Goal: Answer question/provide support

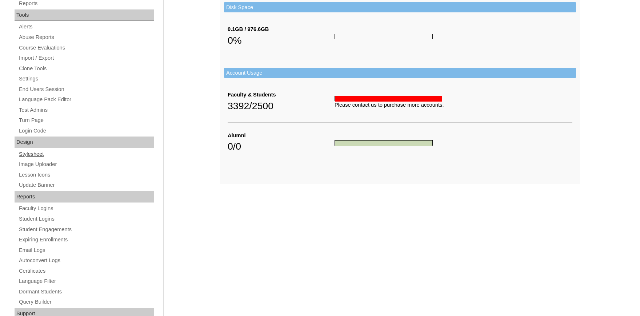
scroll to position [276, 0]
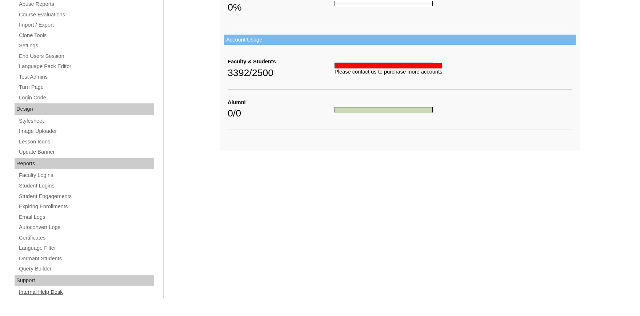
click at [48, 290] on link "Internal Help Desk" at bounding box center [86, 291] width 136 height 9
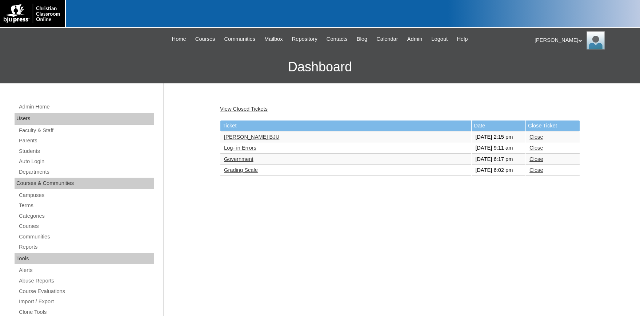
click at [269, 139] on link "Copelyn Stubbs BJU" at bounding box center [251, 137] width 55 height 6
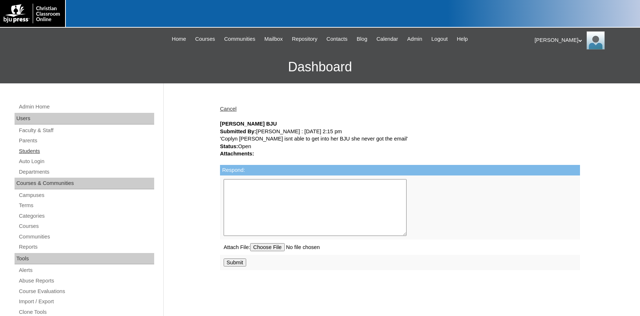
click at [32, 150] on link "Students" at bounding box center [86, 150] width 136 height 9
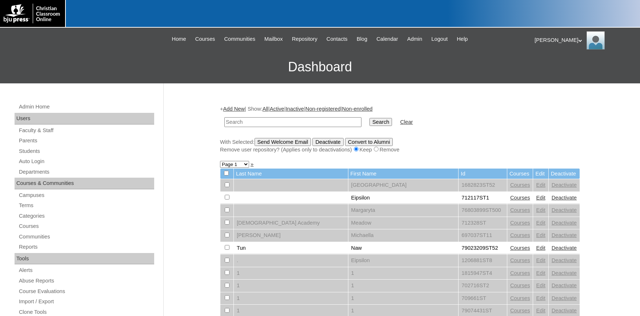
click at [280, 123] on input "text" at bounding box center [292, 122] width 137 height 10
type input "[PERSON_NAME]"
click at [369, 118] on input "Search" at bounding box center [380, 122] width 23 height 8
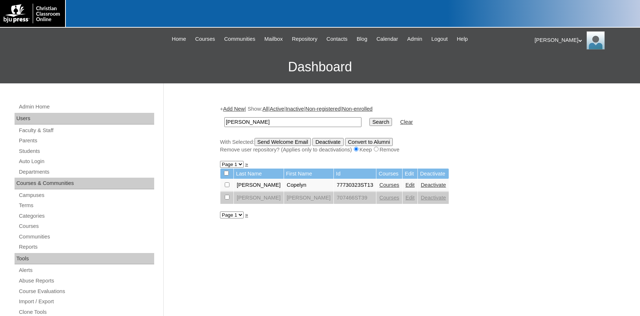
click at [405, 185] on link "Edit" at bounding box center [409, 185] width 9 height 6
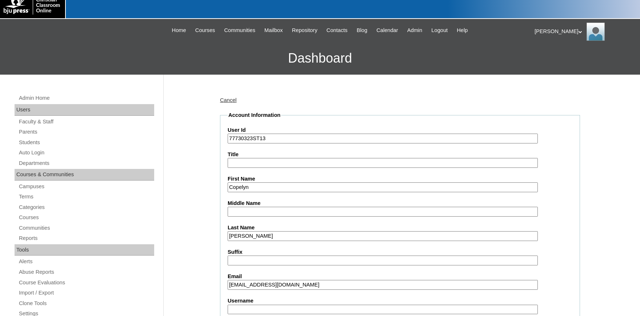
scroll to position [40, 0]
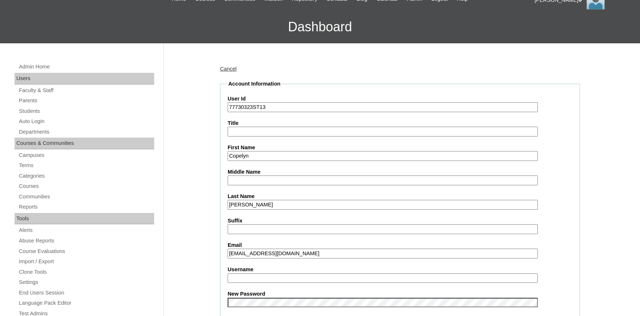
drag, startPoint x: 334, startPoint y: 255, endPoint x: 171, endPoint y: 255, distance: 163.6
drag, startPoint x: 338, startPoint y: 253, endPoint x: 206, endPoint y: 256, distance: 132.0
click at [228, 248] on input "[EMAIL_ADDRESS][DOMAIN_NAME]" at bounding box center [383, 253] width 310 height 10
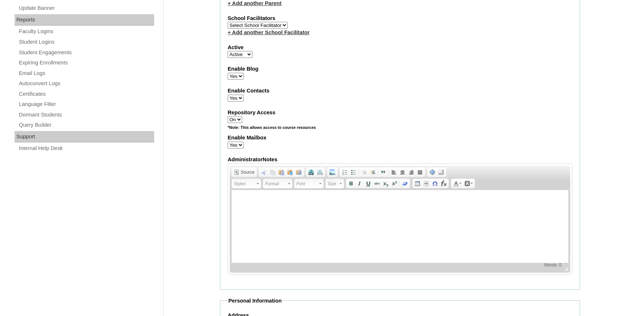
scroll to position [480, 0]
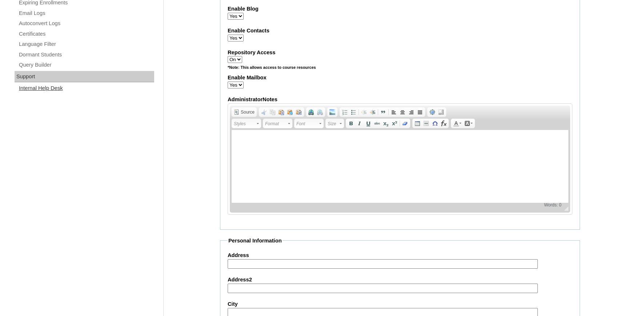
drag, startPoint x: 55, startPoint y: 89, endPoint x: 58, endPoint y: 88, distance: 3.7
click at [56, 90] on link "Internal Help Desk" at bounding box center [86, 88] width 136 height 9
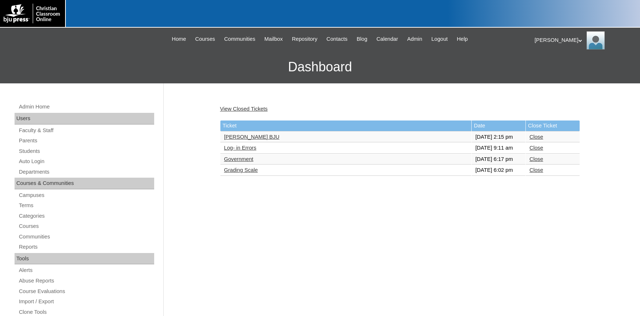
click at [254, 139] on link "Copelyn Stubbs BJU" at bounding box center [251, 137] width 55 height 6
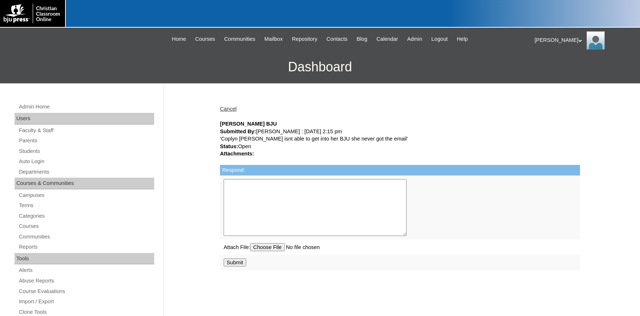
click at [271, 197] on textarea "Respond:" at bounding box center [315, 207] width 183 height 57
paste textarea "[EMAIL_ADDRESS][DOMAIN_NAME]"
type textarea "Good morning, A new welcome email has been sent to [EMAIL_ADDRESS][DOMAIN_NAME]…"
click at [232, 266] on input "Submit" at bounding box center [235, 262] width 23 height 8
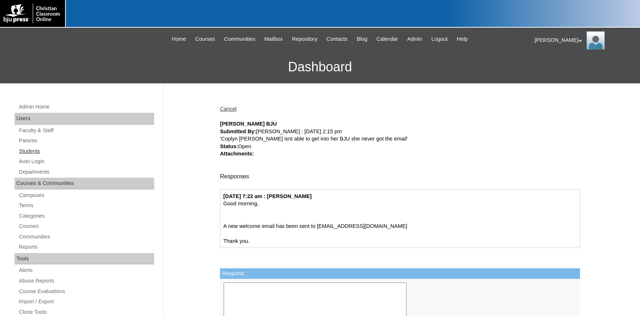
click at [32, 150] on link "Students" at bounding box center [86, 150] width 136 height 9
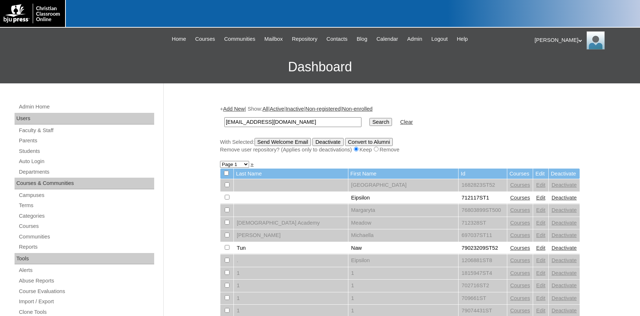
type input "[EMAIL_ADDRESS][DOMAIN_NAME]"
click at [369, 122] on input "Search" at bounding box center [380, 122] width 23 height 8
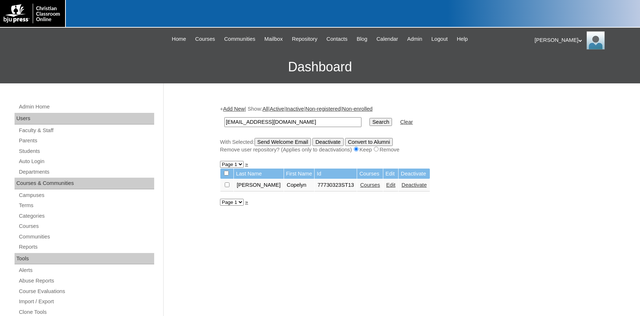
click at [226, 185] on input "checkbox" at bounding box center [227, 184] width 5 height 5
checkbox input "true"
click at [287, 142] on input "Send Welcome Email" at bounding box center [282, 142] width 57 height 8
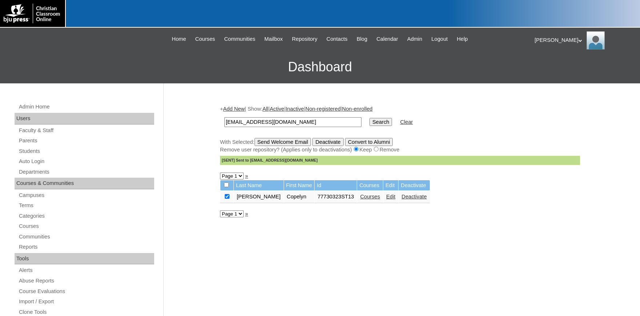
drag, startPoint x: 331, startPoint y: 121, endPoint x: 132, endPoint y: 113, distance: 199.3
click at [224, 117] on input "cs007ppa@providence-academy.net" at bounding box center [292, 122] width 137 height 10
type input "esme"
click at [369, 118] on input "Search" at bounding box center [380, 122] width 23 height 8
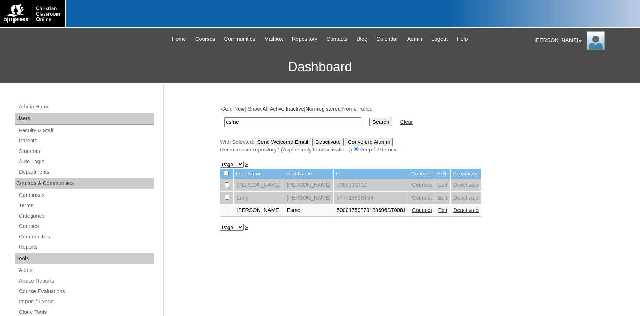
click at [438, 212] on link "Edit" at bounding box center [442, 210] width 9 height 6
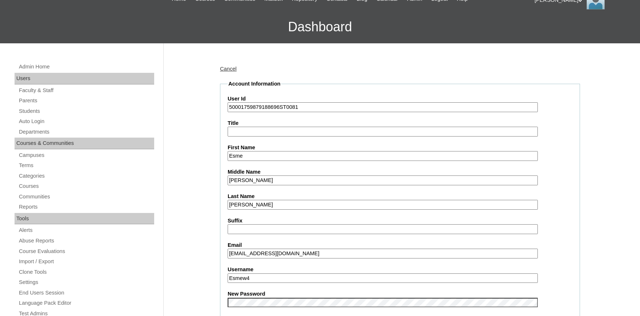
drag, startPoint x: 354, startPoint y: 254, endPoint x: 186, endPoint y: 245, distance: 167.9
drag, startPoint x: 362, startPoint y: 252, endPoint x: 205, endPoint y: 249, distance: 156.3
click at [228, 249] on input "[EMAIL_ADDRESS][DOMAIN_NAME]" at bounding box center [383, 253] width 310 height 10
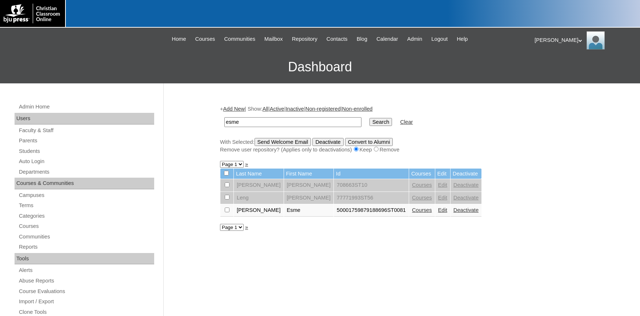
click at [228, 187] on input "checkbox" at bounding box center [227, 184] width 5 height 5
checkbox input "true"
click at [290, 144] on input "Send Welcome Email" at bounding box center [282, 142] width 57 height 8
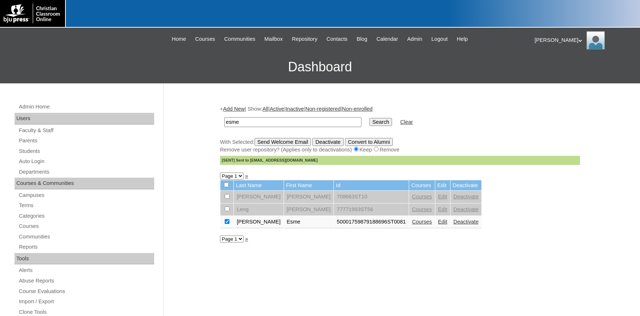
drag, startPoint x: 221, startPoint y: 124, endPoint x: 154, endPoint y: 120, distance: 66.3
click at [224, 117] on input "esme" at bounding box center [292, 122] width 137 height 10
type input "709059"
click at [369, 118] on input "Search" at bounding box center [380, 122] width 23 height 8
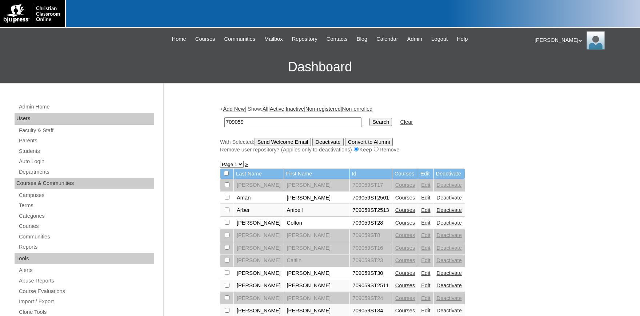
click at [421, 224] on link "Edit" at bounding box center [425, 223] width 9 height 6
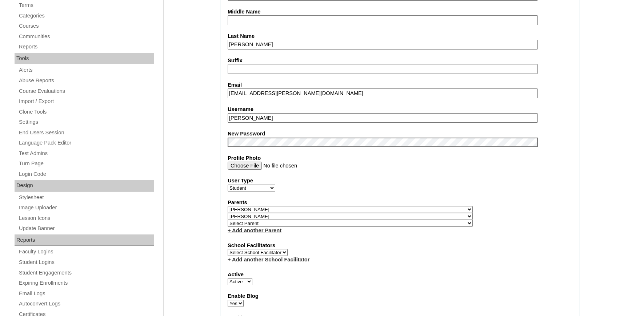
select select "32314"
click option "," at bounding box center [0, 0] width 0 height 0
click at [274, 218] on select "Select Parent , Fautanu, Ma 1, 1 23-24 accountMorgan, Jason 6th Street Mennonit…" at bounding box center [350, 216] width 245 height 7
select select "32314"
click option "," at bounding box center [0, 0] width 0 height 0
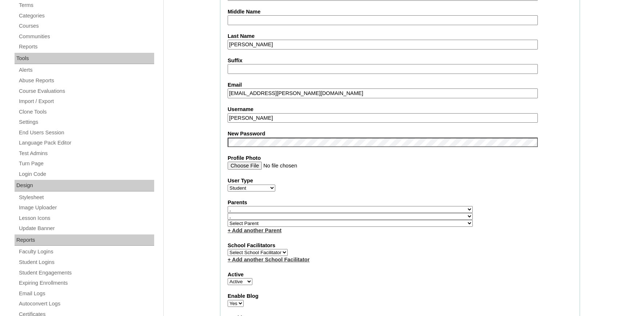
click at [276, 211] on select "Select Parent , Fautanu, Ma 1, 1 23-24 accountMorgan, Jason 6th Street Mennonit…" at bounding box center [350, 209] width 245 height 7
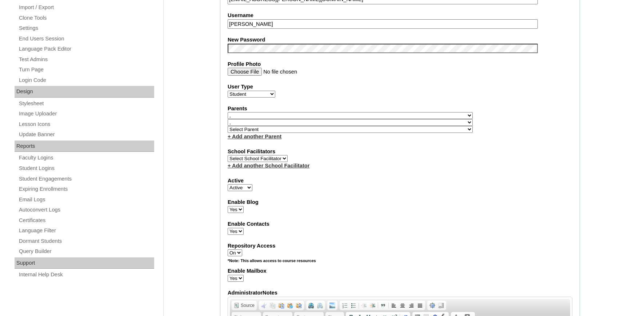
scroll to position [280, 0]
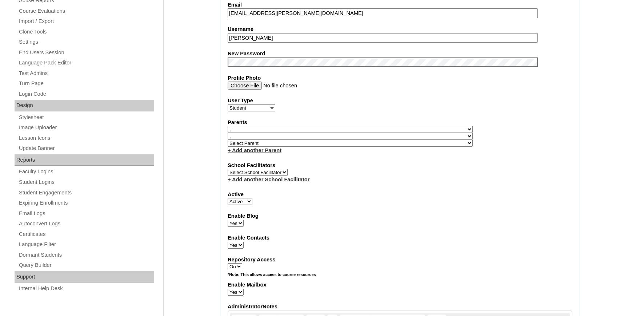
select select "34576"
click option "Lee, Panni" at bounding box center [0, 0] width 0 height 0
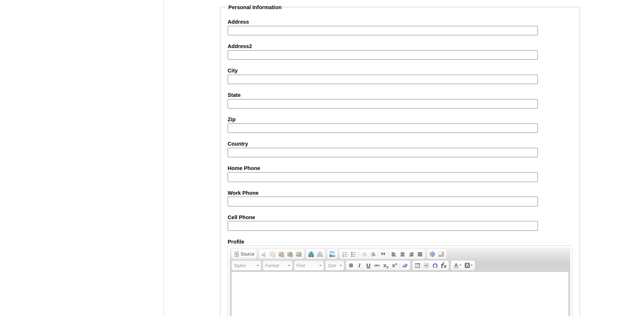
scroll to position [809, 0]
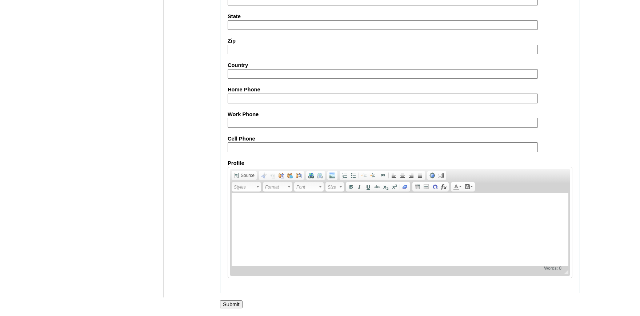
click at [228, 303] on input "Submit" at bounding box center [231, 304] width 23 height 8
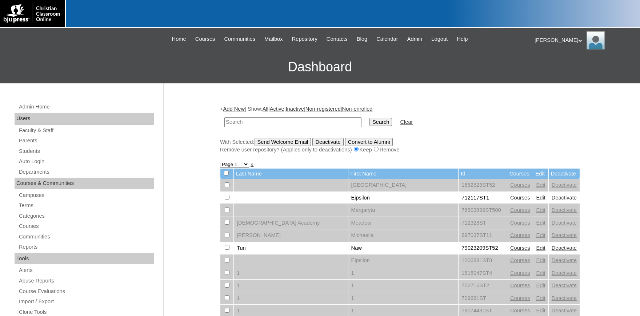
click at [278, 121] on input "text" at bounding box center [292, 122] width 137 height 10
type input "709059"
click at [369, 118] on input "Search" at bounding box center [380, 122] width 23 height 8
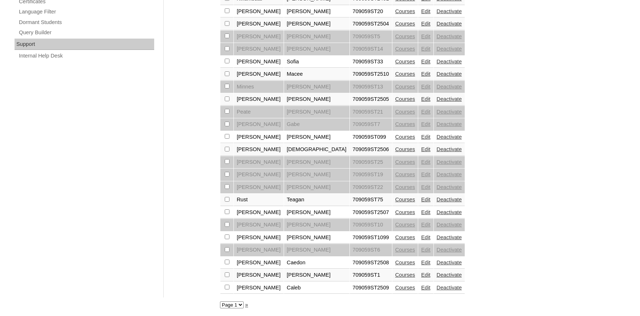
scroll to position [522, 0]
click at [421, 273] on link "Edit" at bounding box center [425, 275] width 9 height 6
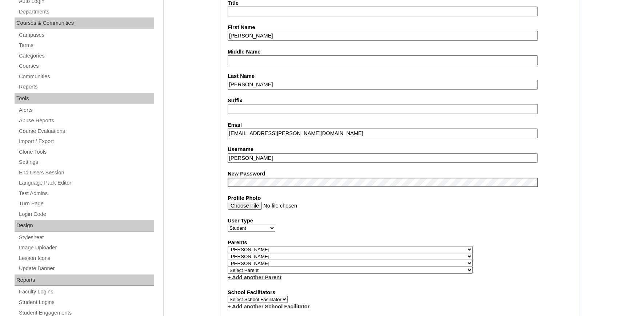
select select "34576"
click option "Lee, Panni" at bounding box center [0, 0] width 0 height 0
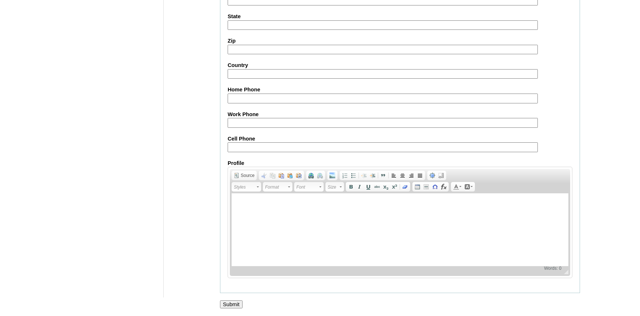
scroll to position [817, 0]
click at [232, 304] on input "Submit" at bounding box center [231, 304] width 23 height 8
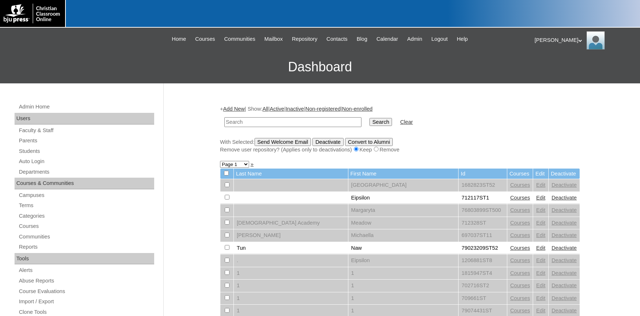
click at [259, 122] on input "text" at bounding box center [292, 122] width 137 height 10
type input "709059"
click at [369, 118] on input "Search" at bounding box center [380, 122] width 23 height 8
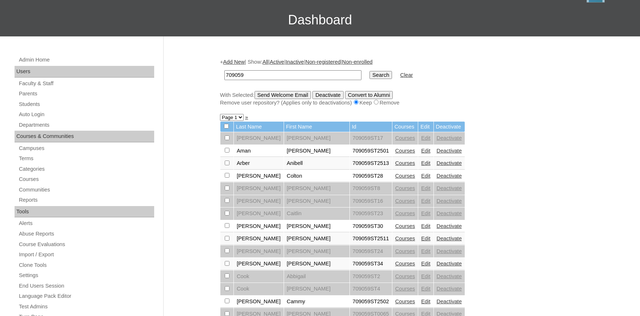
scroll to position [80, 0]
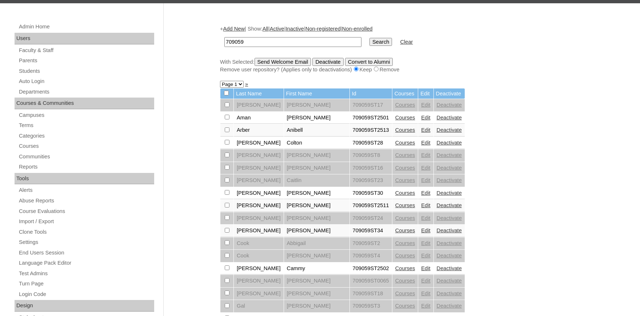
click at [395, 145] on link "Courses" at bounding box center [405, 143] width 20 height 6
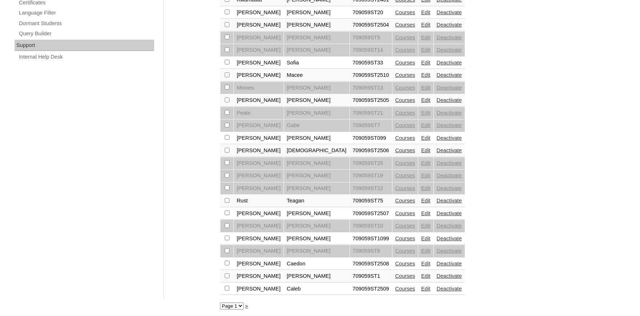
scroll to position [522, 0]
click at [395, 274] on link "Courses" at bounding box center [405, 275] width 20 height 6
